Goal: Find specific page/section

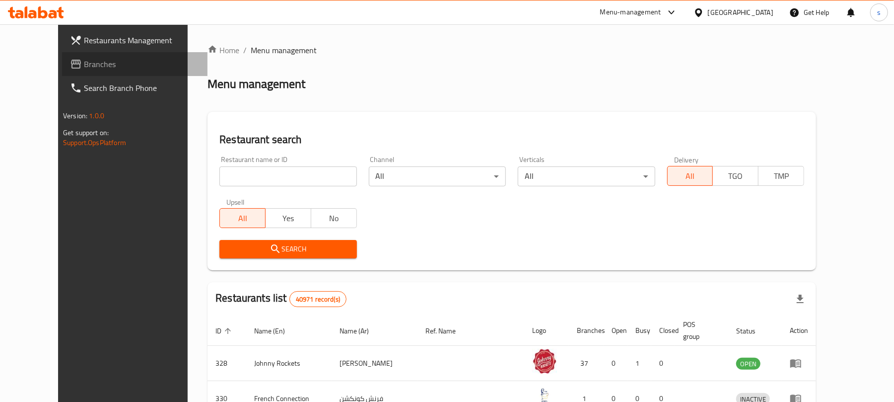
click at [84, 64] on span "Branches" at bounding box center [142, 64] width 116 height 12
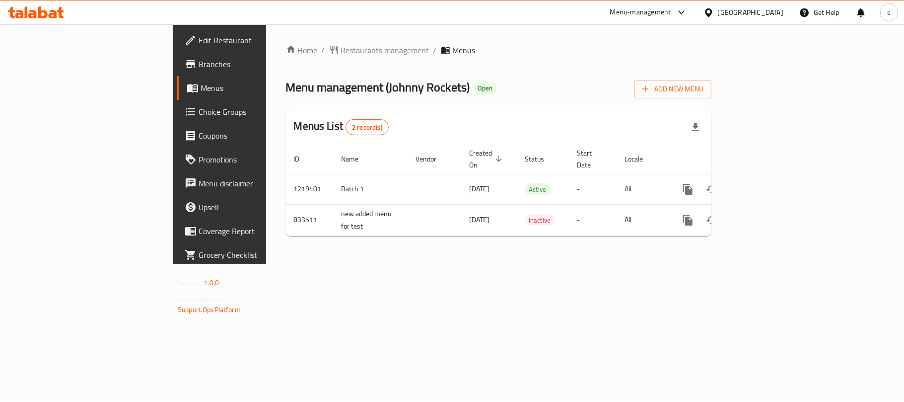
click at [341, 50] on span "Restaurants management" at bounding box center [385, 50] width 88 height 12
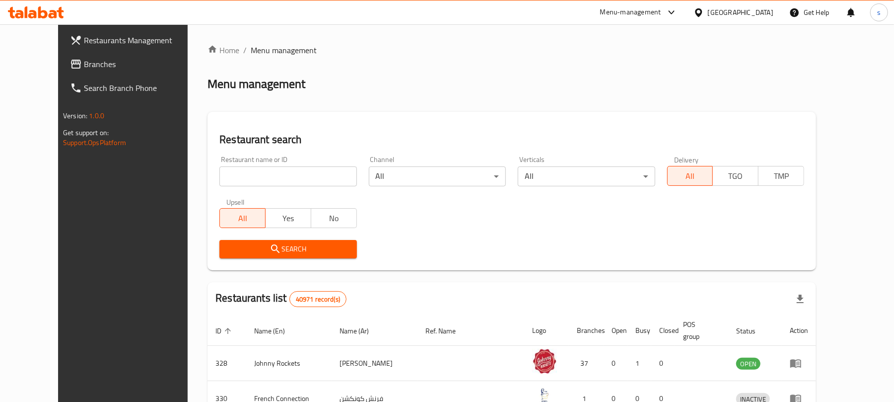
click at [238, 178] on input "search" at bounding box center [288, 176] width 137 height 20
paste input "633516"
type input "633516"
click button "Search" at bounding box center [288, 249] width 137 height 18
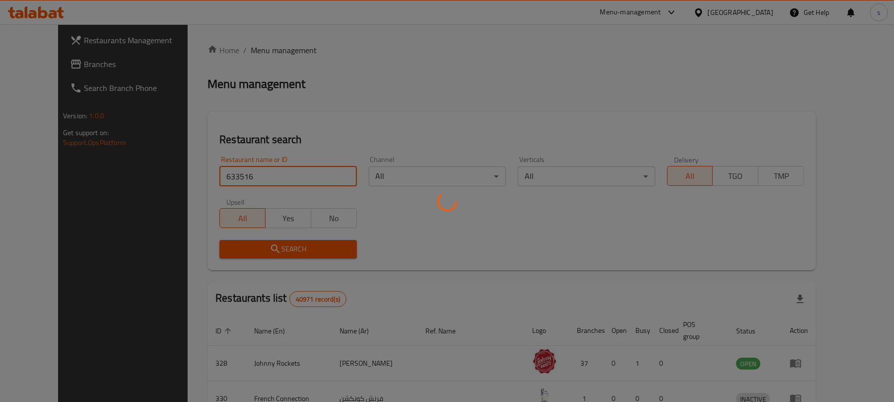
click button "Search" at bounding box center [288, 249] width 137 height 18
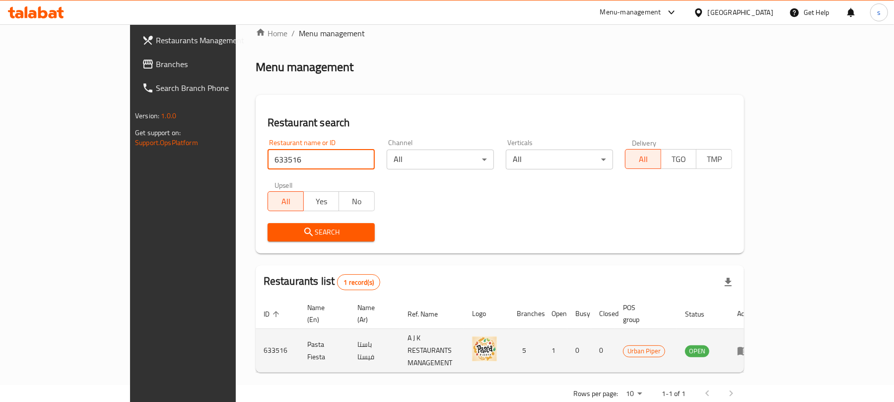
scroll to position [22, 0]
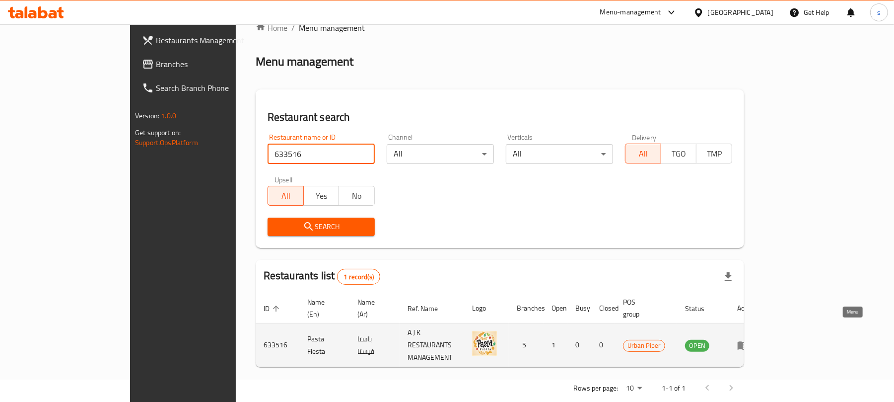
click at [749, 341] on icon "enhanced table" at bounding box center [743, 345] width 11 height 8
